Goal: Information Seeking & Learning: Learn about a topic

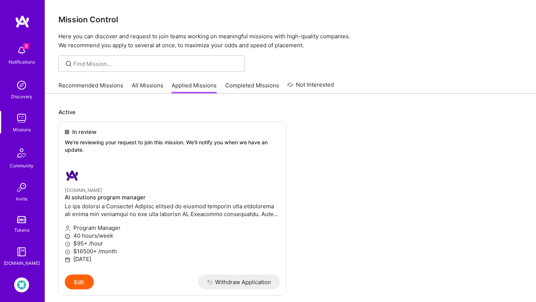
click at [25, 62] on div "Notifications" at bounding box center [22, 62] width 26 height 8
click at [23, 116] on img at bounding box center [21, 118] width 15 height 15
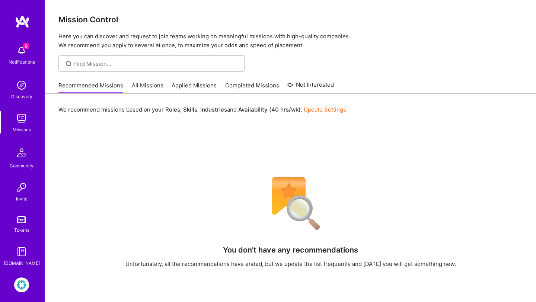
click at [142, 84] on link "All Missions" at bounding box center [148, 87] width 32 height 12
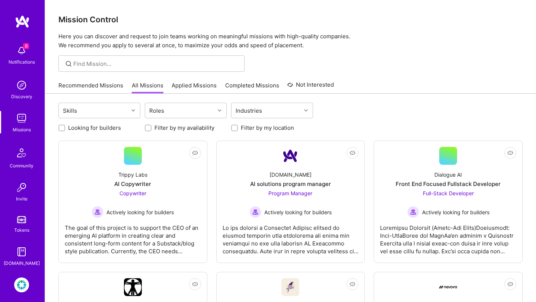
click at [196, 88] on link "Applied Missions" at bounding box center [194, 87] width 45 height 12
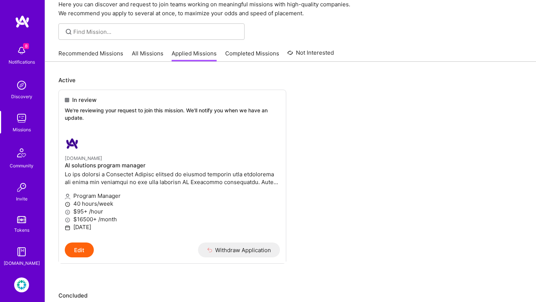
scroll to position [54, 0]
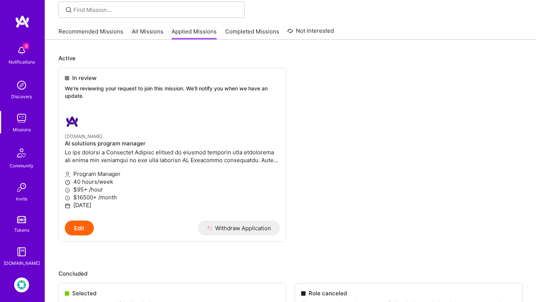
click at [156, 35] on link "All Missions" at bounding box center [148, 34] width 32 height 12
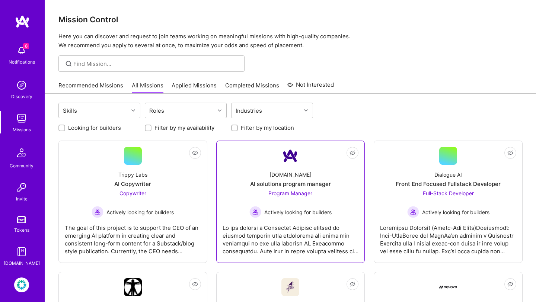
click at [274, 183] on div "AI solutions program manager" at bounding box center [290, 184] width 81 height 8
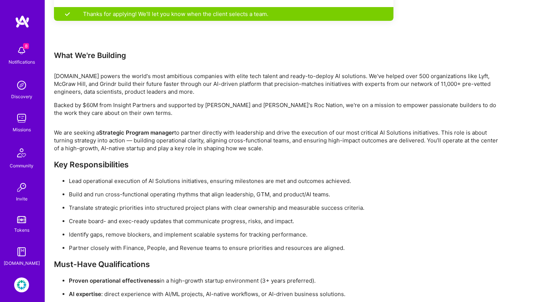
scroll to position [459, 0]
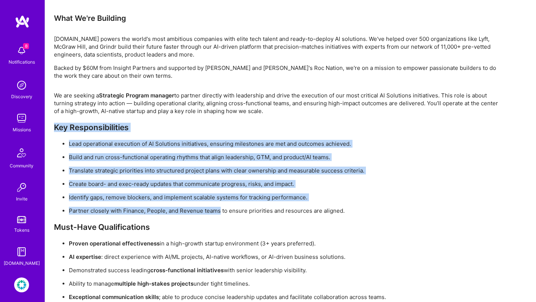
drag, startPoint x: 216, startPoint y: 116, endPoint x: 219, endPoint y: 213, distance: 96.4
click at [219, 213] on div "We are seeking a Strategic Program manager to partner directly with leadership …" at bounding box center [277, 260] width 447 height 336
click at [219, 213] on p "Partner closely with Finance, People, and Revenue teams to ensure priorities an…" at bounding box center [285, 211] width 432 height 8
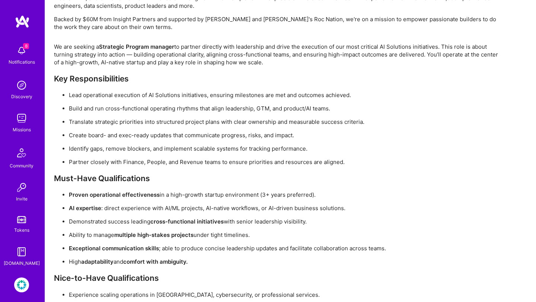
scroll to position [570, 0]
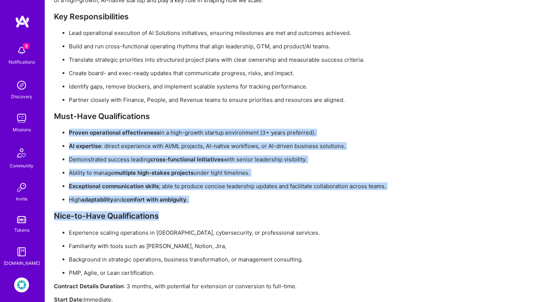
drag, startPoint x: 219, startPoint y: 213, endPoint x: 210, endPoint y: 125, distance: 87.9
click at [210, 125] on div "We are seeking a Strategic Program manager to partner directly with leadership …" at bounding box center [277, 149] width 447 height 336
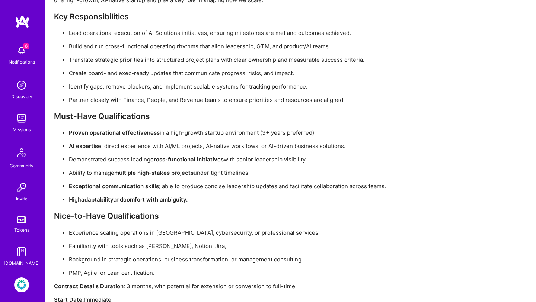
click at [210, 125] on div "We are seeking a Strategic Program manager to partner directly with leadership …" at bounding box center [277, 149] width 447 height 336
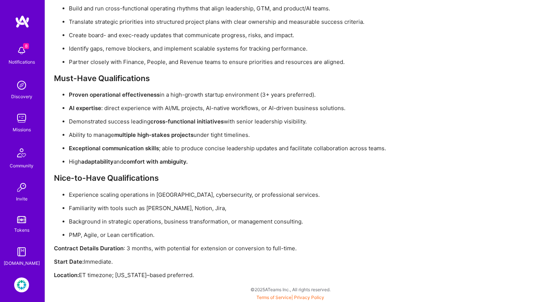
scroll to position [0, 0]
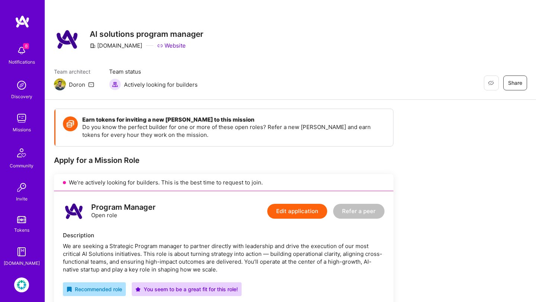
click at [81, 85] on div "Doron" at bounding box center [77, 85] width 16 height 8
drag, startPoint x: 86, startPoint y: 86, endPoint x: 68, endPoint y: 86, distance: 17.9
click at [68, 86] on div "Doron" at bounding box center [74, 85] width 40 height 12
copy div "Doron"
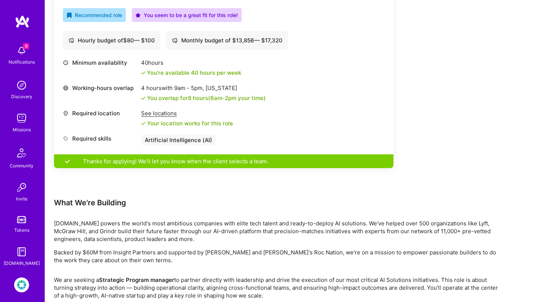
scroll to position [432, 0]
